Goal: Task Accomplishment & Management: Use online tool/utility

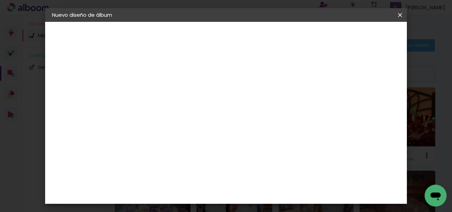
click at [260, 103] on paper-item "Tamaño libre" at bounding box center [231, 103] width 58 height 15
click at [414, 97] on iron-overlay-backdrop at bounding box center [226, 106] width 452 height 212
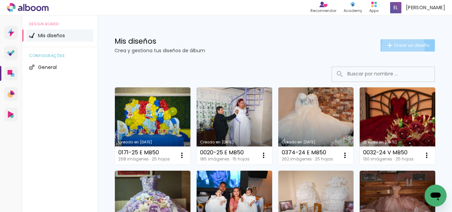
click at [397, 47] on span "Crear un diseño" at bounding box center [412, 45] width 36 height 4
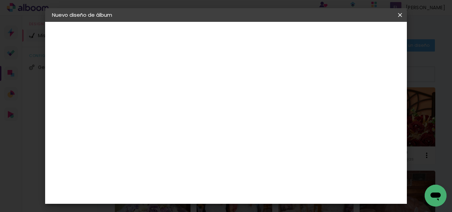
click at [164, 90] on input at bounding box center [164, 91] width 0 height 11
type input "0111-25 E MB30"
type paper-input "0111-25 E MB30"
click at [231, 40] on paper-button "Avanzar" at bounding box center [214, 36] width 33 height 12
click at [215, 104] on span at bounding box center [214, 103] width 1 height 5
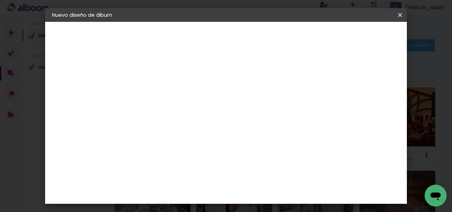
click at [0, 0] on slot "Avanzar" at bounding box center [0, 0] width 0 height 0
type input "3"
type paper-input "3"
click at [167, 75] on input "3" at bounding box center [159, 78] width 24 height 9
type input "4"
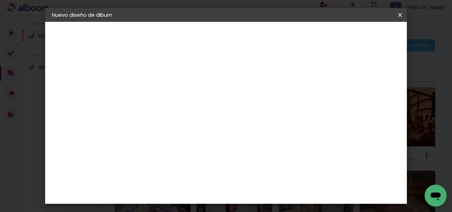
type paper-input "4"
click at [167, 75] on input "4" at bounding box center [159, 78] width 24 height 9
type input "6"
type paper-input "6"
click at [370, 103] on input "6" at bounding box center [365, 103] width 12 height 10
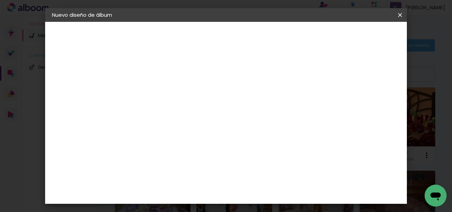
type input "7"
type paper-input "7"
click at [370, 103] on input "7" at bounding box center [365, 103] width 12 height 10
type input "8"
type paper-input "8"
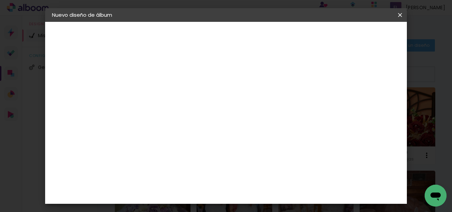
click at [370, 103] on input "8" at bounding box center [364, 103] width 12 height 10
type input "9"
type paper-input "9"
click at [369, 103] on input "9" at bounding box center [364, 103] width 12 height 10
type input "10"
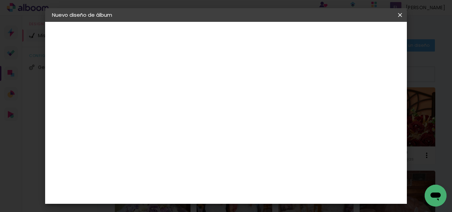
type paper-input "10"
click at [366, 102] on input "10" at bounding box center [362, 103] width 12 height 10
type input "11"
type paper-input "11"
click at [364, 101] on input "11" at bounding box center [362, 103] width 12 height 10
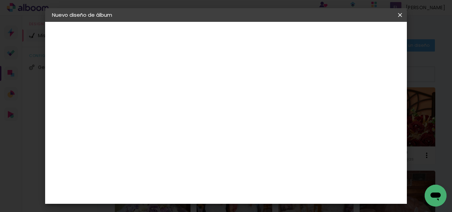
type input "12"
type paper-input "12"
click at [364, 101] on input "12" at bounding box center [362, 103] width 12 height 10
type input "13"
type paper-input "13"
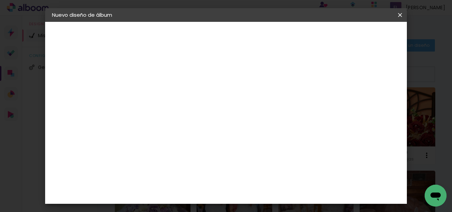
click at [363, 101] on input "13" at bounding box center [361, 103] width 12 height 10
type input "12"
type paper-input "12"
click at [365, 104] on input "12" at bounding box center [360, 103] width 12 height 10
type input "11"
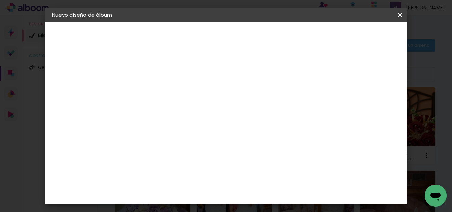
type paper-input "11"
click at [365, 104] on input "11" at bounding box center [361, 103] width 12 height 10
type input "10"
type paper-input "10"
click at [366, 104] on input "10" at bounding box center [362, 103] width 12 height 10
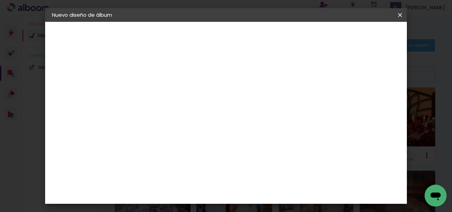
click at [322, 80] on div at bounding box center [319, 79] width 6 height 6
type paper-checkbox "on"
click at [150, 109] on input "30" at bounding box center [142, 109] width 18 height 10
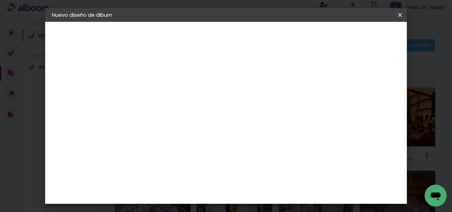
type input "30,48"
type paper-input "30,48"
click at [271, 193] on input "60" at bounding box center [264, 192] width 18 height 10
type input "6"
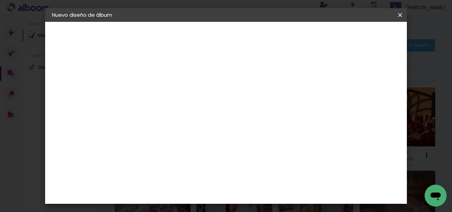
scroll to position [385, 0]
type input "40,64"
type paper-input "40,64"
click at [312, 40] on paper-button "Empezar diseño" at bounding box center [294, 38] width 35 height 16
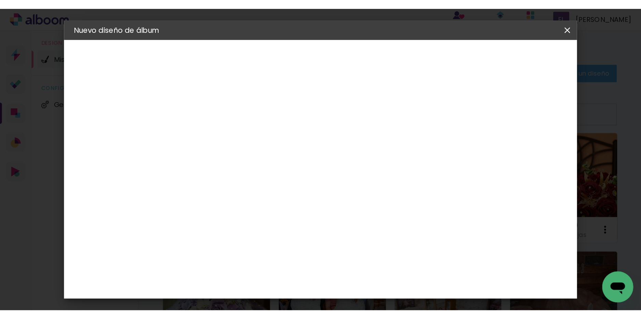
scroll to position [0, 0]
